Goal: Information Seeking & Learning: Check status

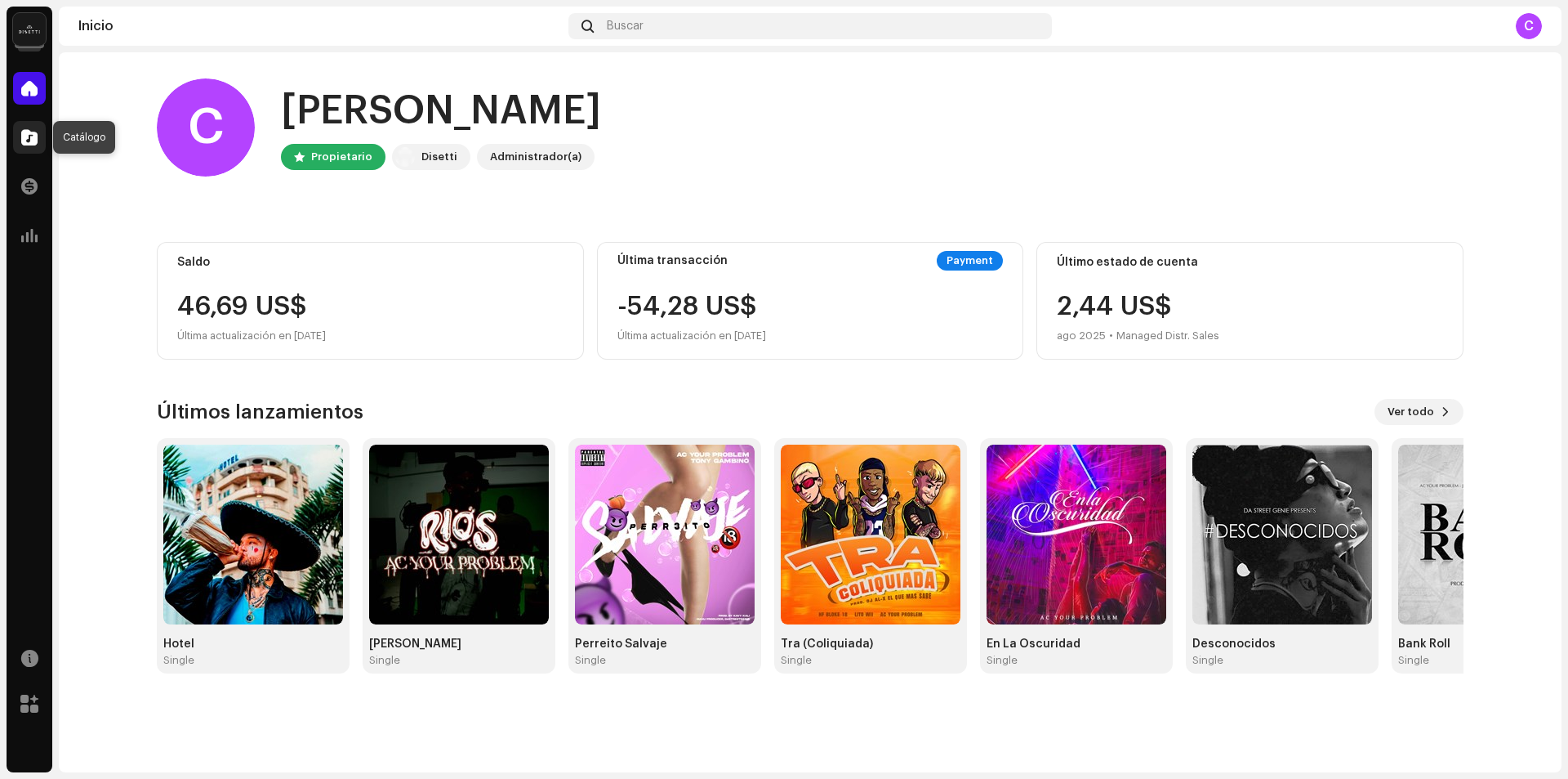
click at [36, 134] on span at bounding box center [29, 137] width 16 height 13
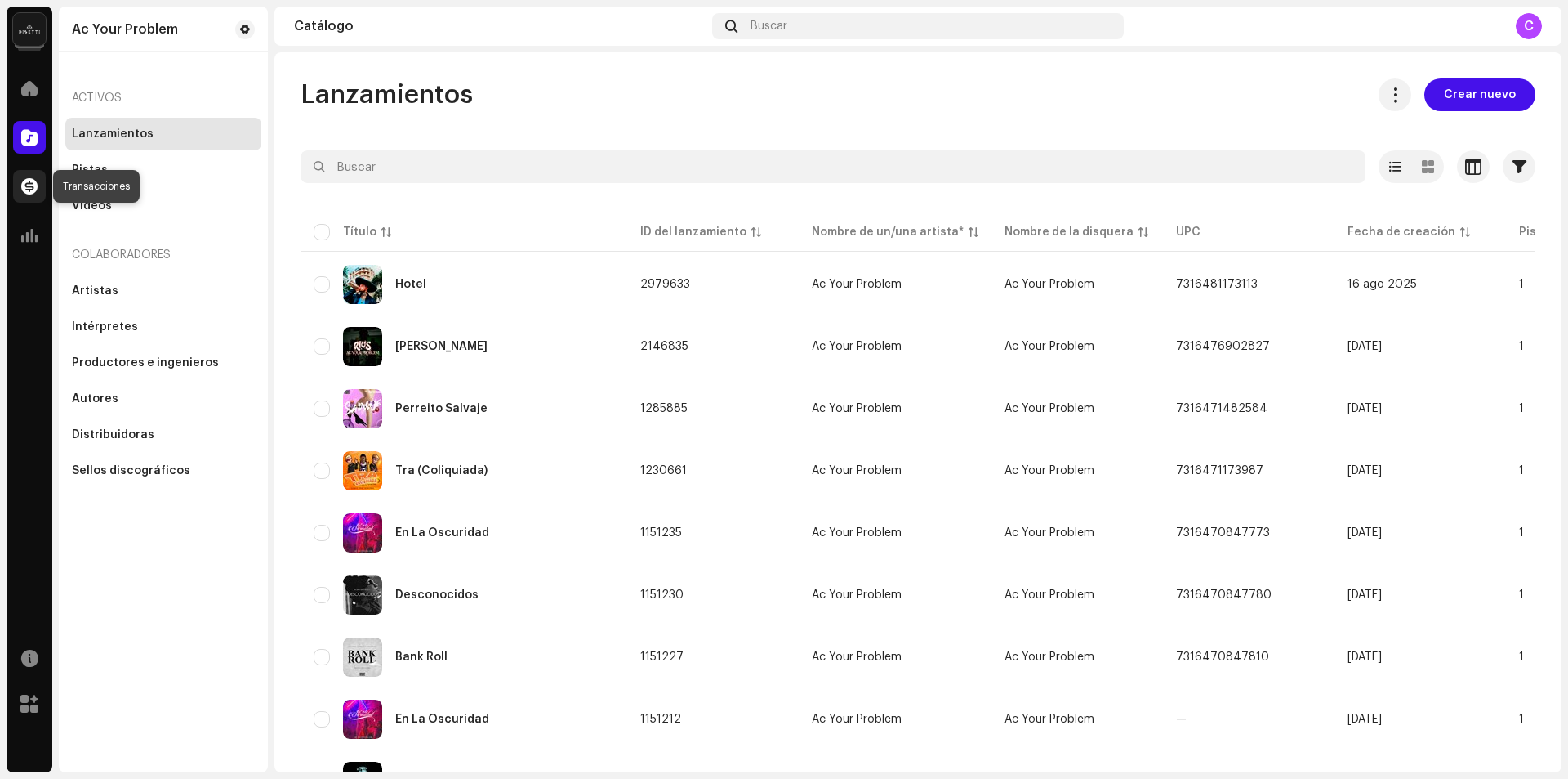
click at [25, 186] on span at bounding box center [29, 186] width 16 height 13
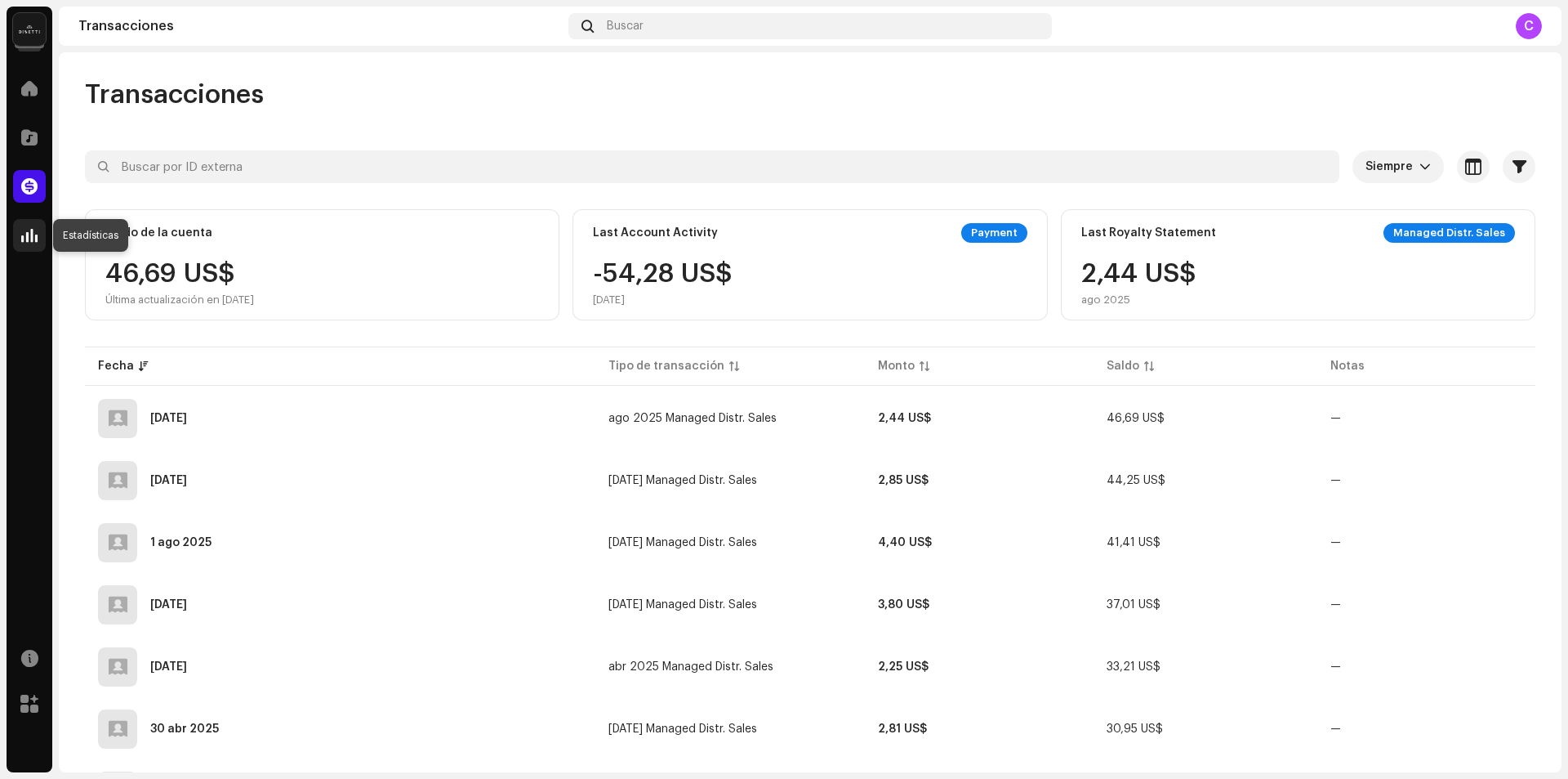
click at [29, 244] on div at bounding box center [29, 236] width 33 height 33
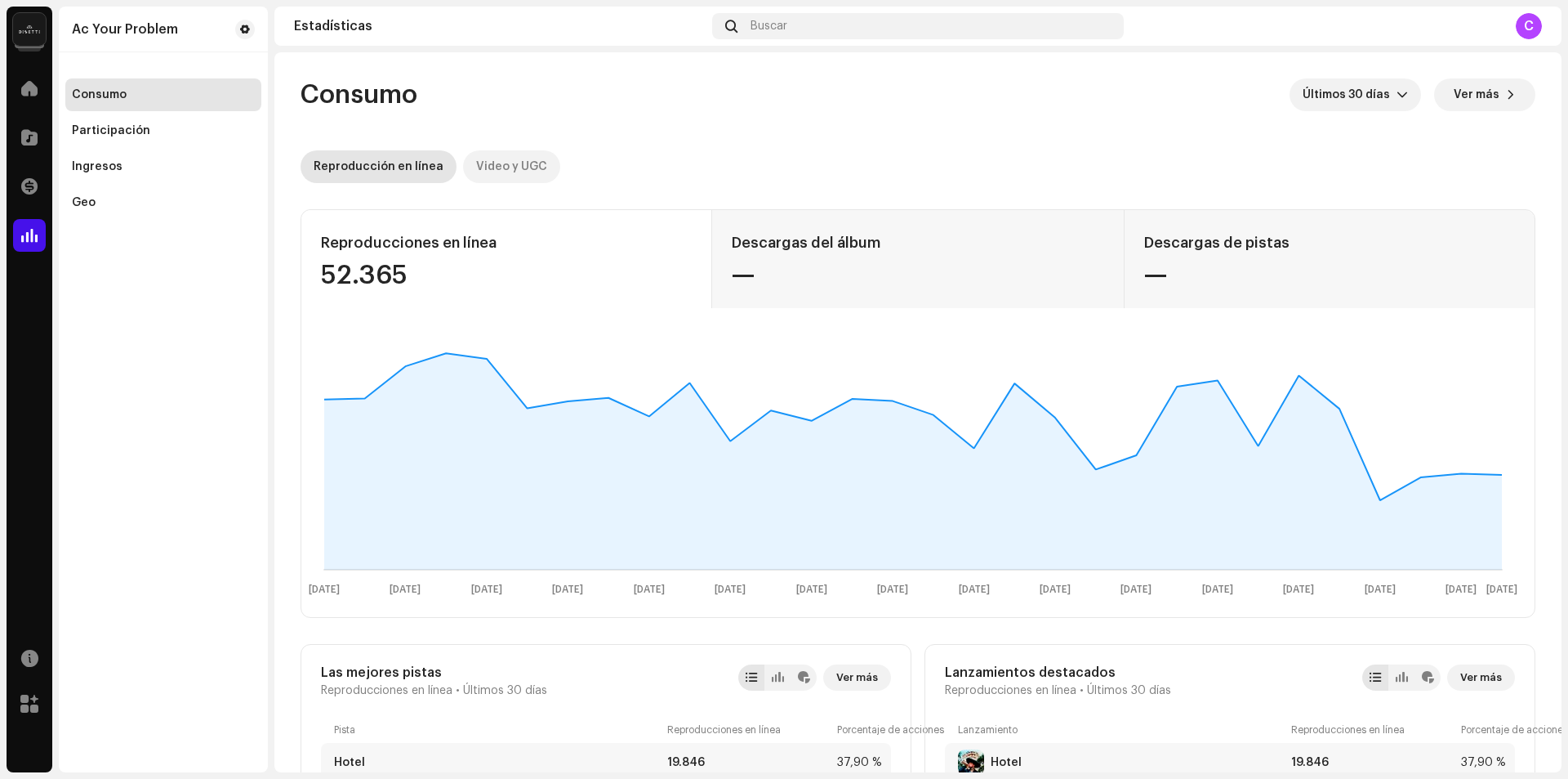
click at [529, 168] on div "Video y UGC" at bounding box center [512, 167] width 71 height 33
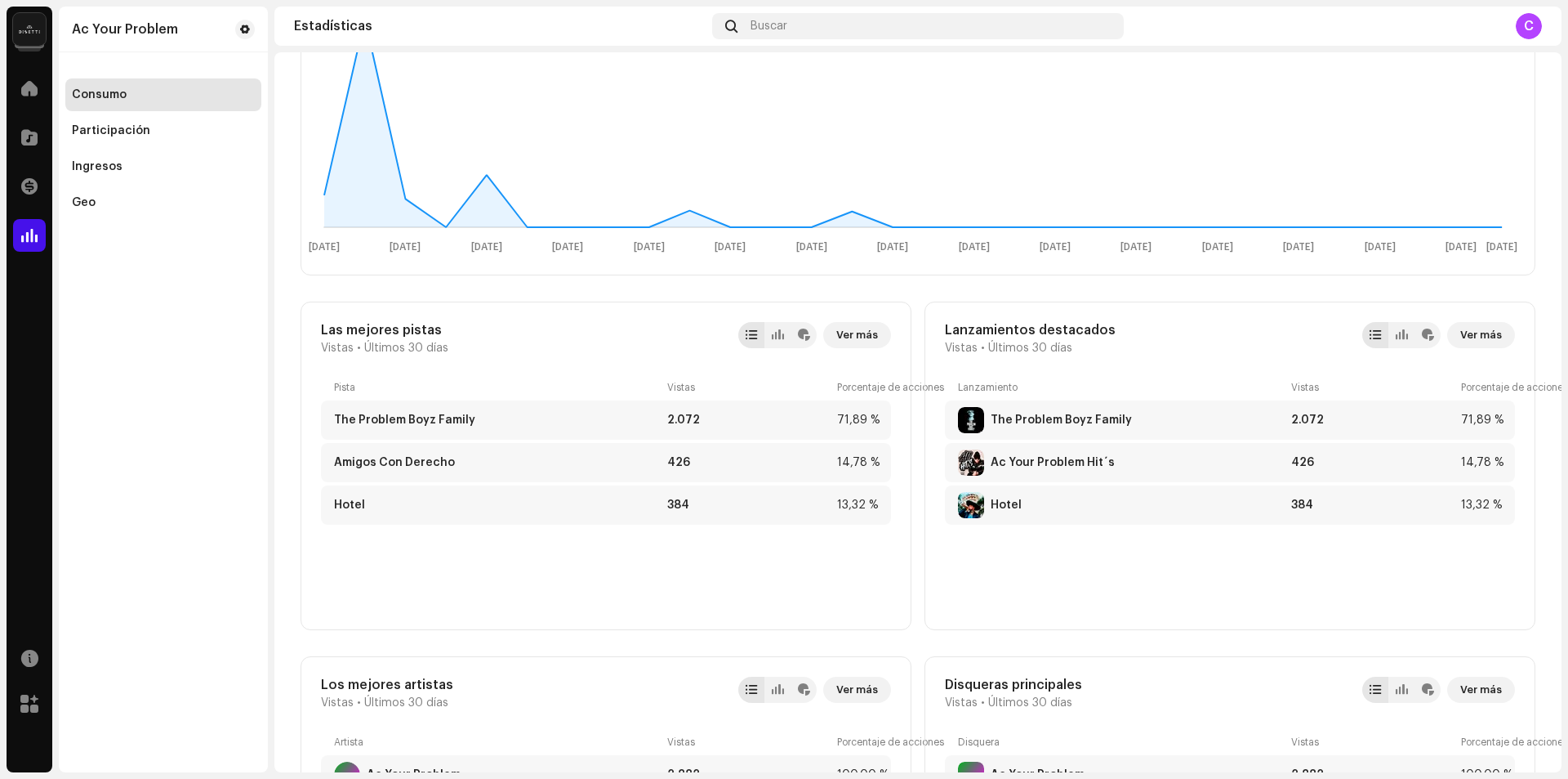
scroll to position [327, 0]
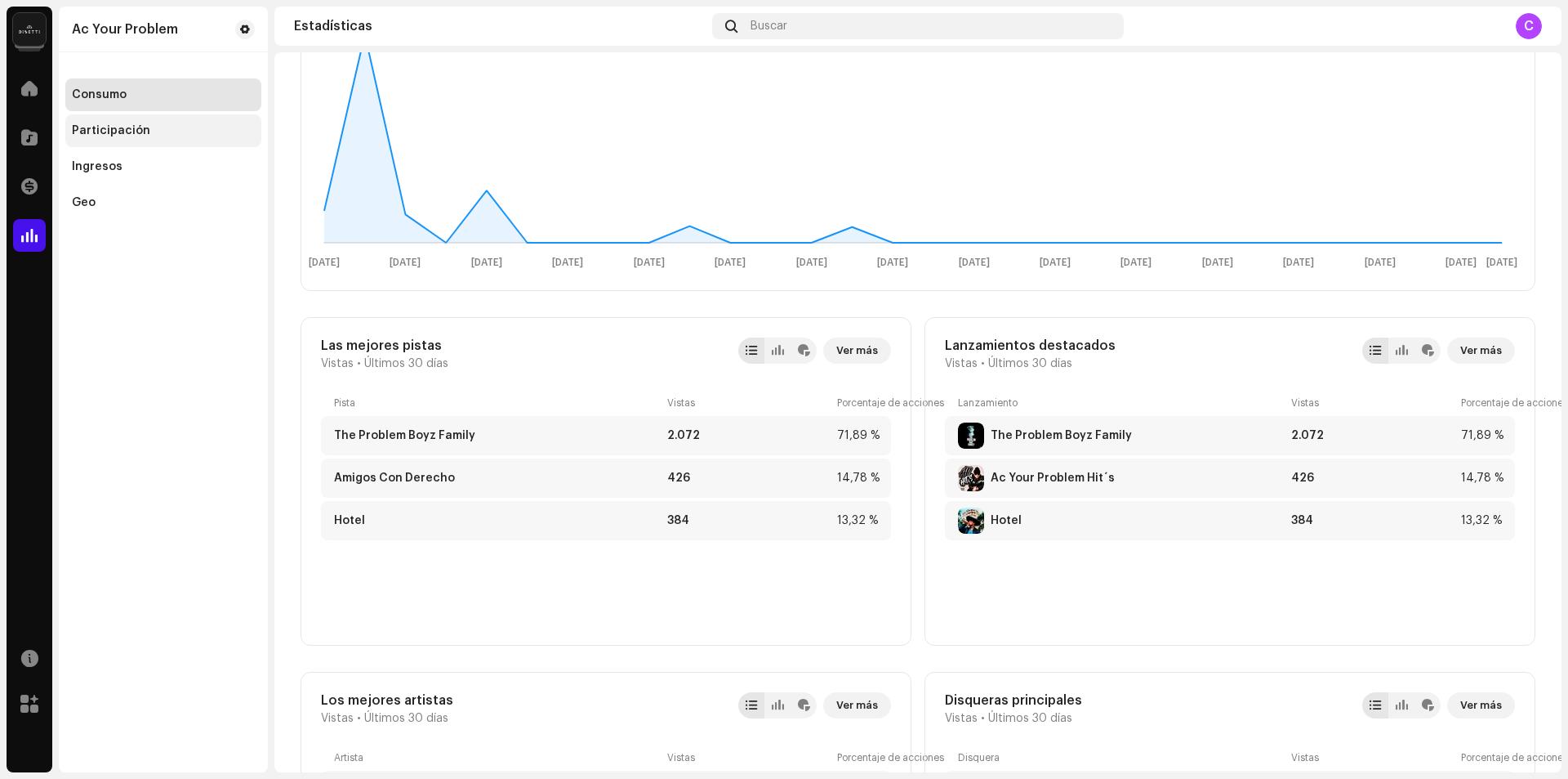
click at [163, 132] on div "Participación" at bounding box center [163, 131] width 183 height 13
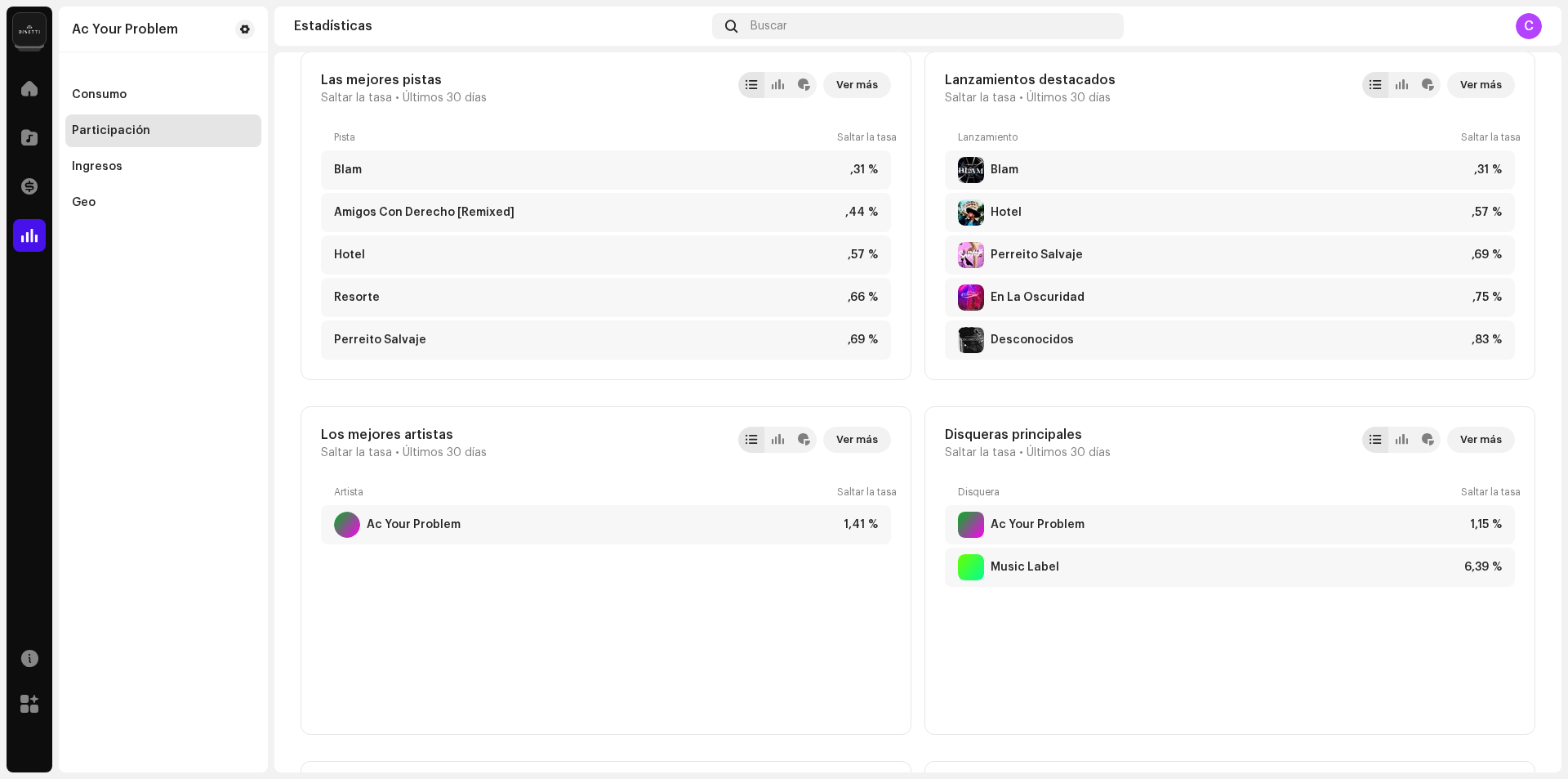
scroll to position [120, 0]
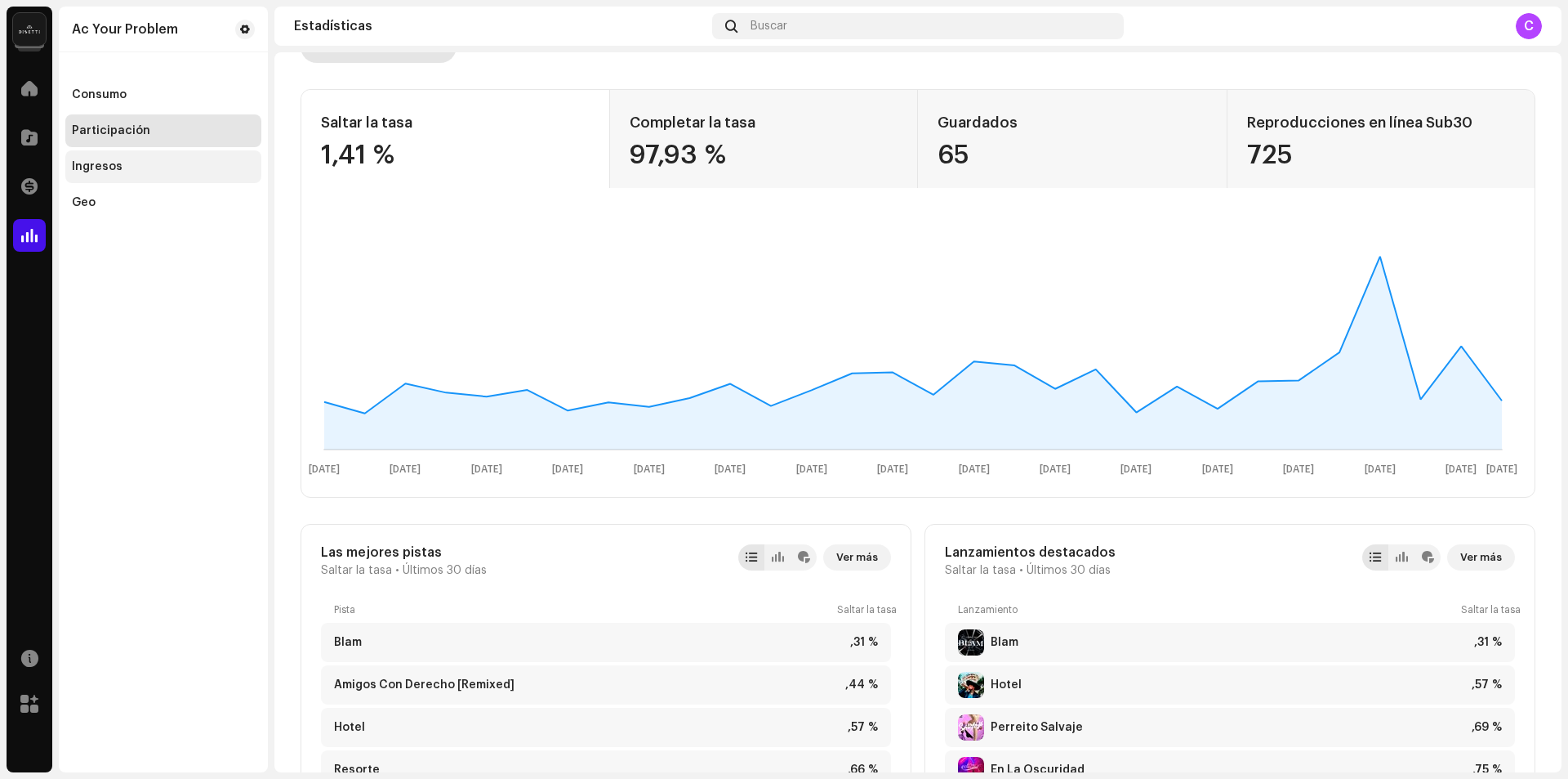
click at [86, 165] on div "Ingresos" at bounding box center [96, 167] width 50 height 13
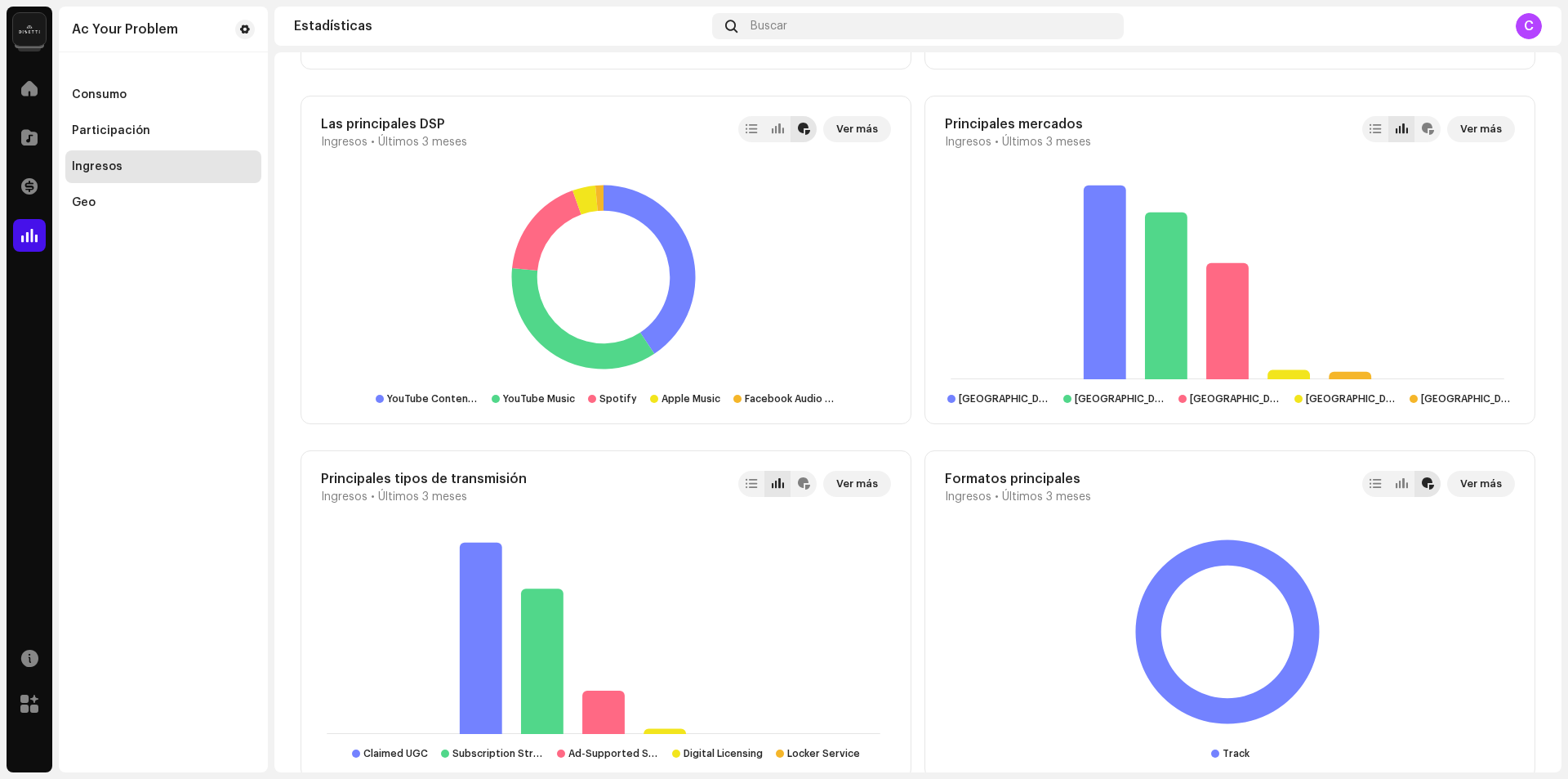
scroll to position [1121, 0]
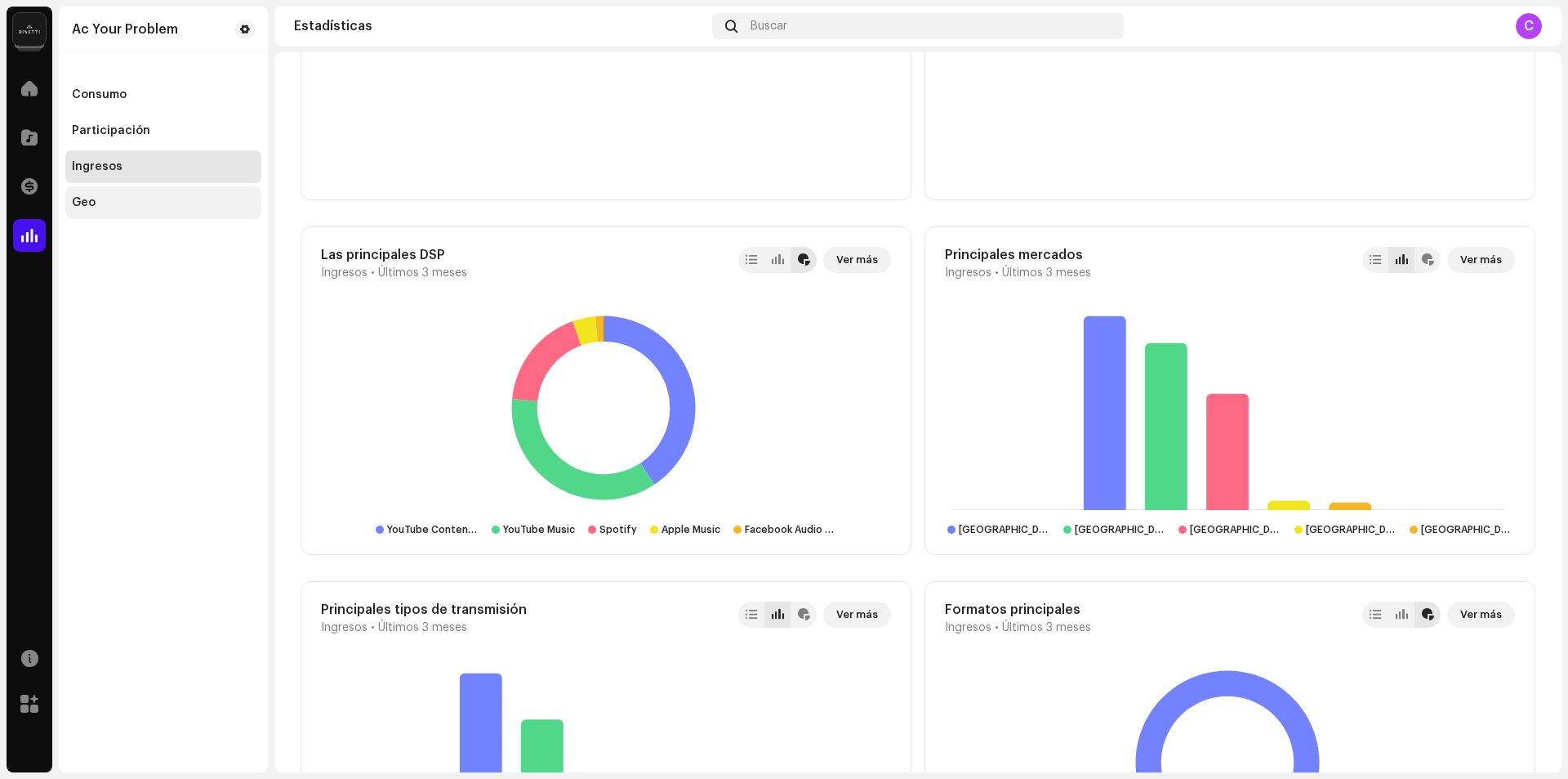
click at [79, 201] on div "Geo" at bounding box center [83, 203] width 24 height 13
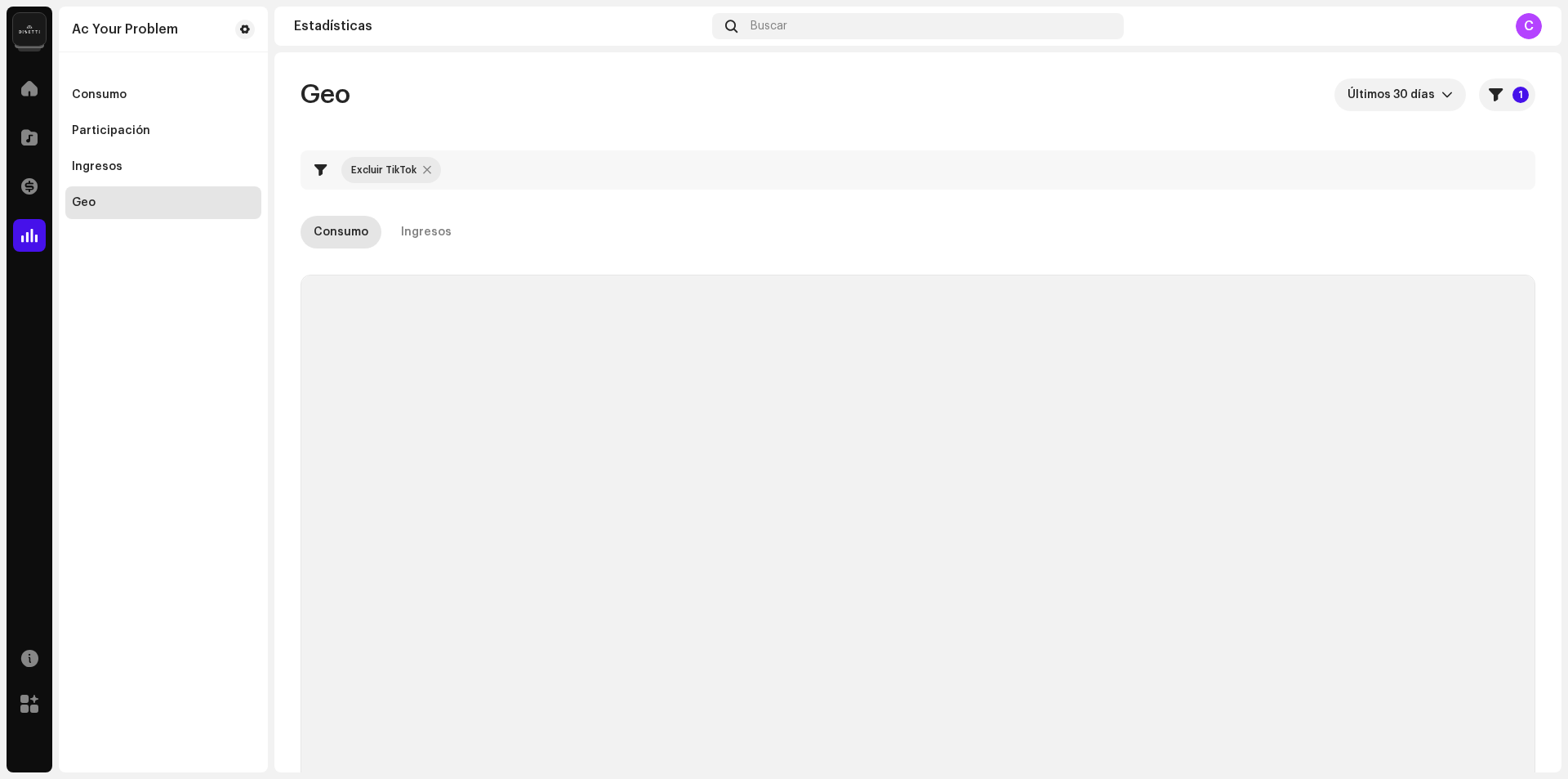
checkbox input "true"
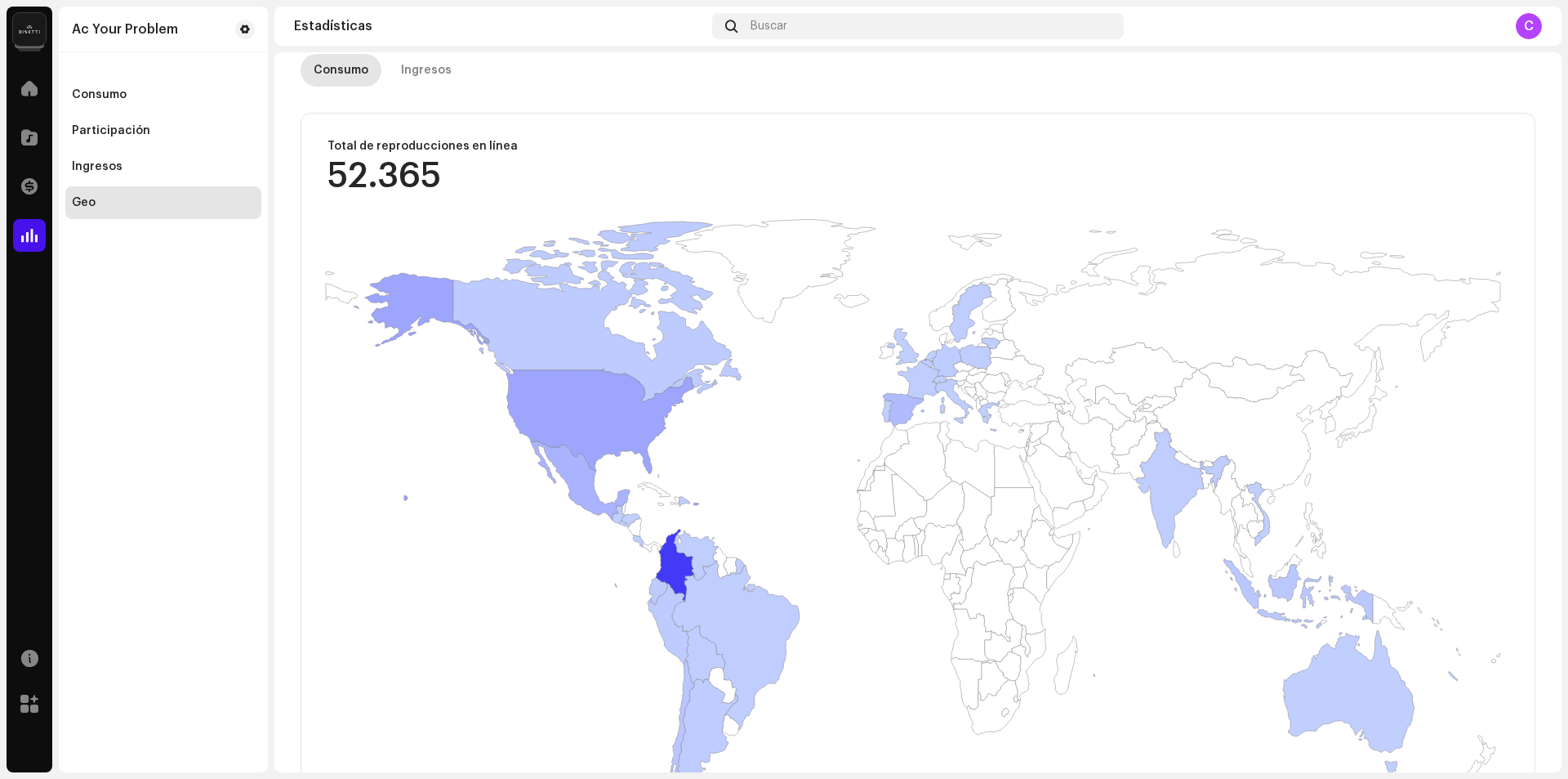
scroll to position [163, 0]
